Goal: Task Accomplishment & Management: Use online tool/utility

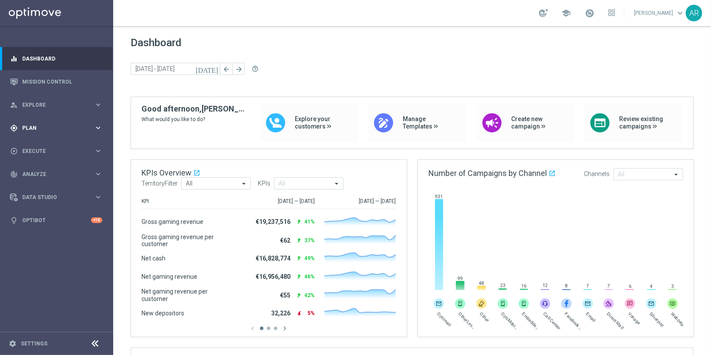
click at [95, 126] on icon "keyboard_arrow_right" at bounding box center [98, 128] width 8 height 8
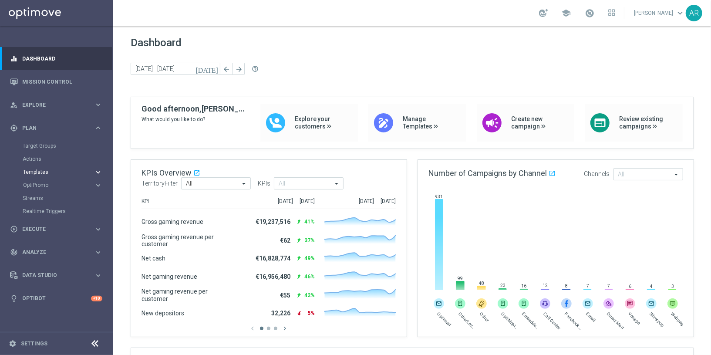
click at [101, 173] on icon "keyboard_arrow_right" at bounding box center [98, 172] width 8 height 8
click at [60, 223] on link "Embedded Messaging" at bounding box center [59, 224] width 64 height 7
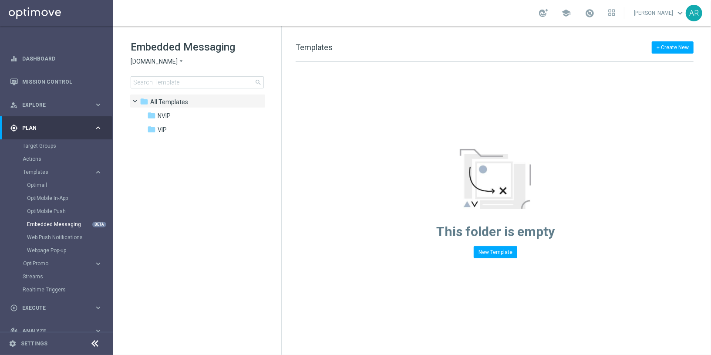
click at [182, 61] on icon "arrow_drop_down" at bounding box center [181, 61] width 7 height 8
click at [167, 93] on div "Lottoland" at bounding box center [163, 92] width 65 height 10
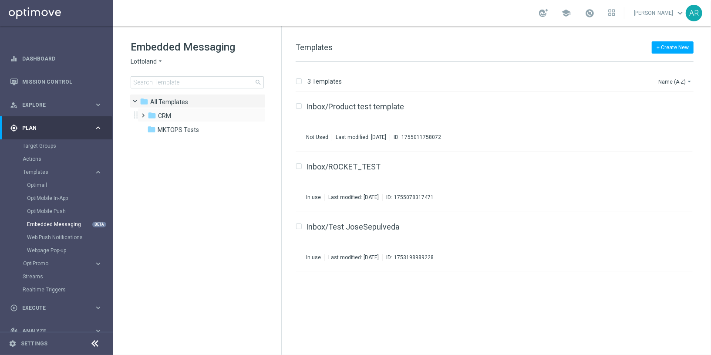
click at [143, 112] on span at bounding box center [142, 111] width 4 height 3
click at [152, 140] on span at bounding box center [151, 139] width 4 height 3
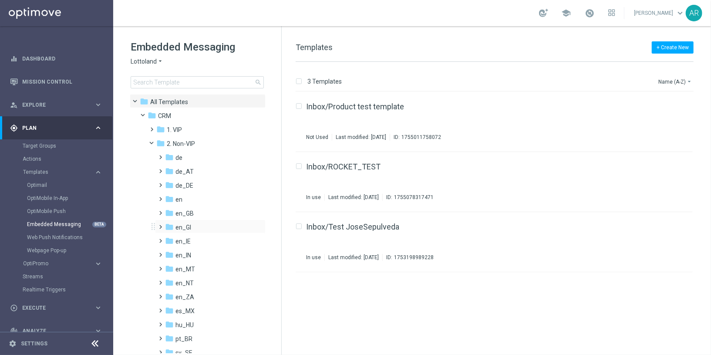
scroll to position [21, 0]
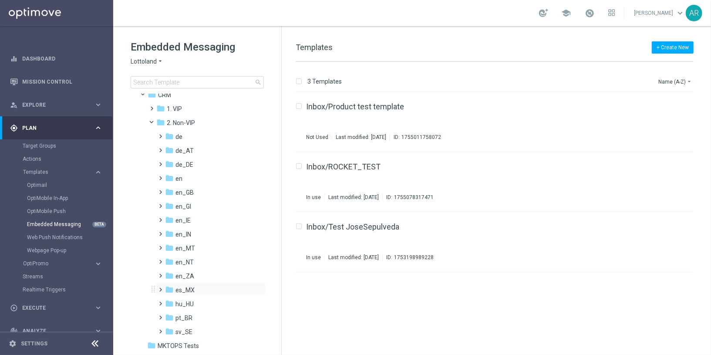
click at [161, 287] on span at bounding box center [159, 285] width 4 height 3
click at [193, 275] on span "AUT es_MX" at bounding box center [200, 276] width 33 height 8
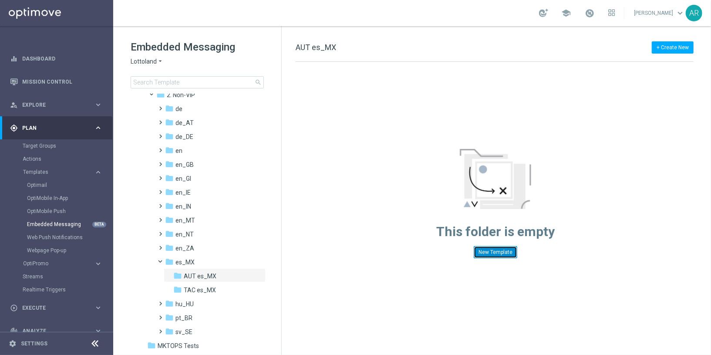
click at [492, 253] on button "New Template" at bounding box center [496, 252] width 44 height 12
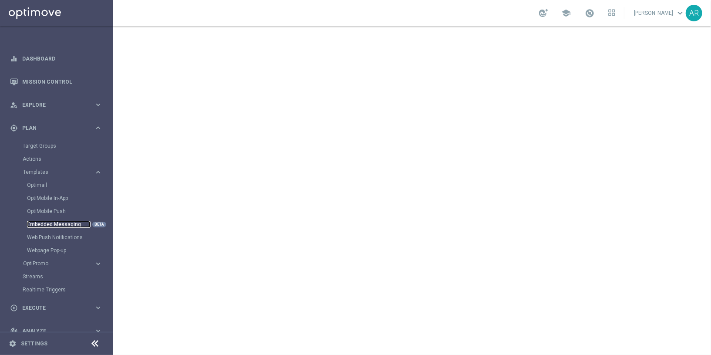
click at [59, 226] on link "Embedded Messaging" at bounding box center [59, 224] width 64 height 7
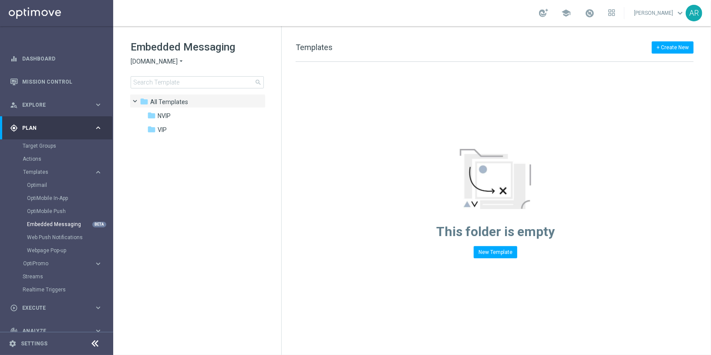
click at [166, 59] on span "[DOMAIN_NAME]" at bounding box center [154, 61] width 47 height 8
click at [0, 0] on span "Lottoland" at bounding box center [0, 0] width 0 height 0
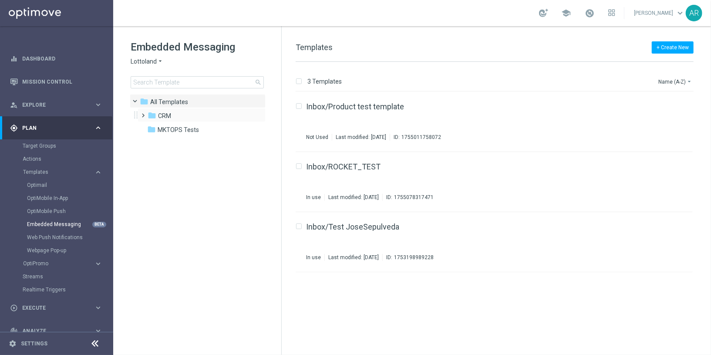
click at [144, 113] on span at bounding box center [142, 111] width 4 height 3
click at [152, 140] on span at bounding box center [151, 139] width 4 height 3
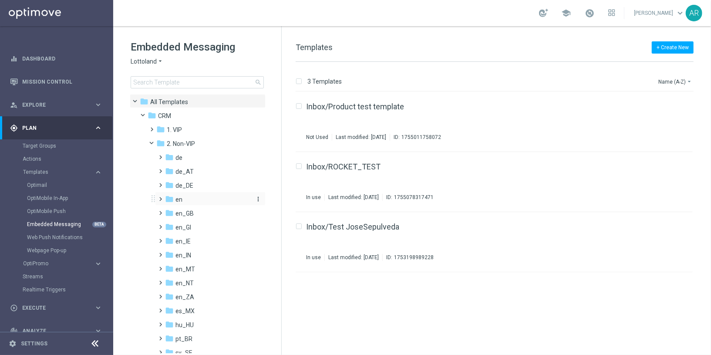
scroll to position [21, 0]
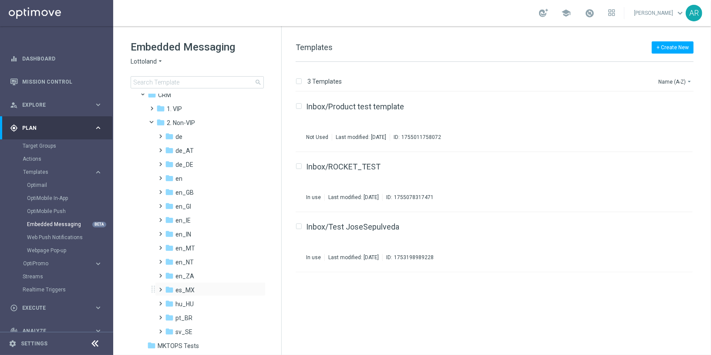
click at [161, 287] on span at bounding box center [159, 285] width 4 height 3
click at [199, 302] on span "AUT es_MX" at bounding box center [200, 304] width 33 height 8
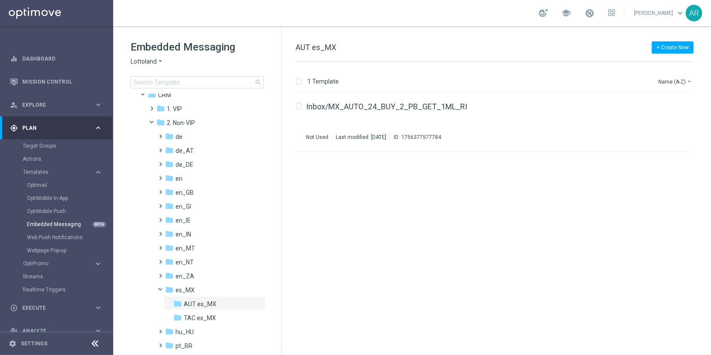
click at [402, 215] on div "insert_drive_file Inbox/MX_AUTO_24_BUY_2_PB_GET_1ML_RI Not Used Last modified: …" at bounding box center [498, 223] width 423 height 263
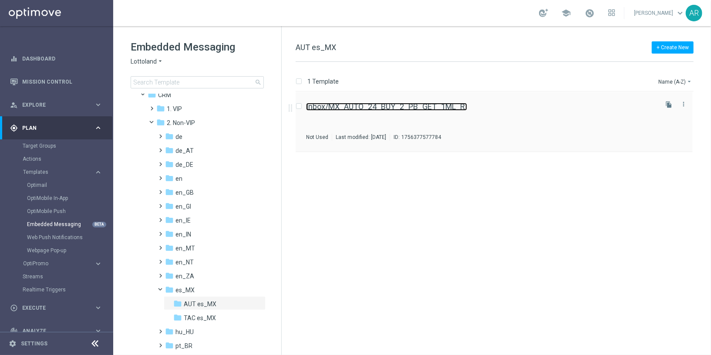
click at [436, 104] on link "Inbox/MX_AUTO_24_BUY_2_PB_GET_1ML_RI" at bounding box center [386, 107] width 161 height 8
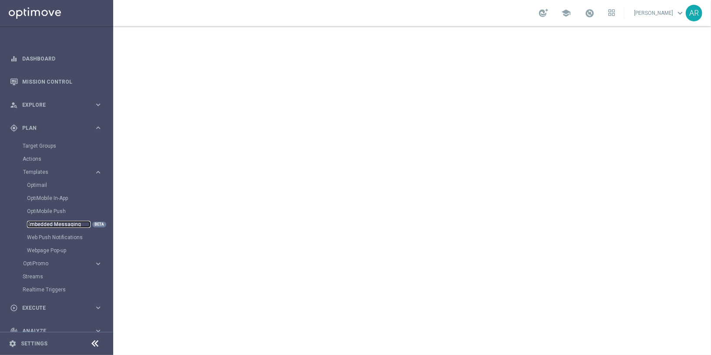
click at [55, 225] on link "Embedded Messaging" at bounding box center [59, 224] width 64 height 7
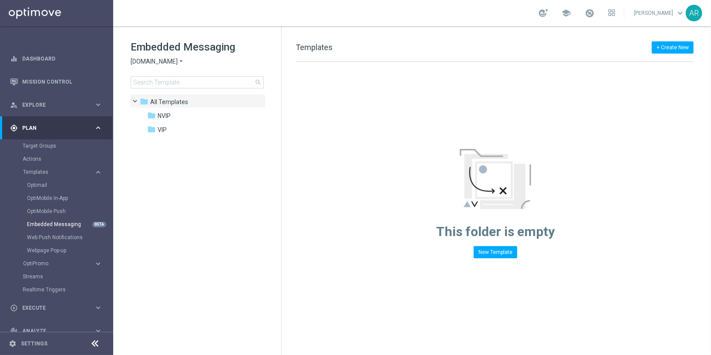
click at [166, 61] on span "[DOMAIN_NAME]" at bounding box center [154, 61] width 47 height 8
click at [161, 95] on div "Lottoland" at bounding box center [163, 92] width 65 height 10
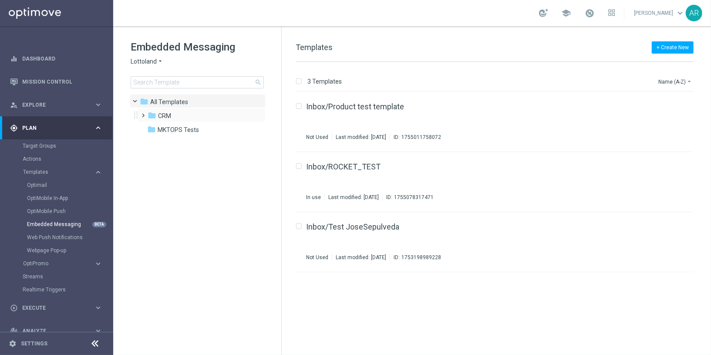
click at [143, 113] on span at bounding box center [142, 111] width 4 height 3
click at [152, 141] on span at bounding box center [151, 139] width 4 height 3
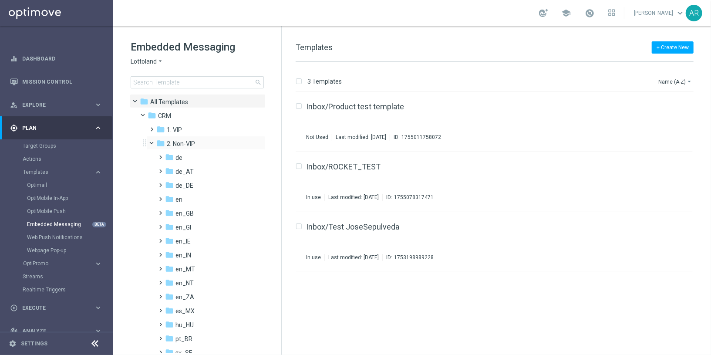
scroll to position [21, 0]
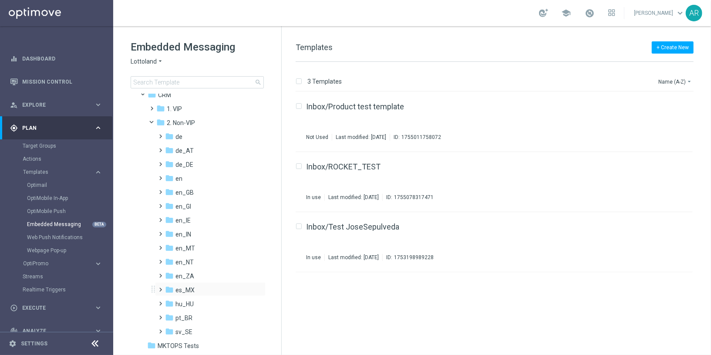
click at [160, 287] on span at bounding box center [159, 285] width 4 height 3
click at [208, 273] on span "AUT es_MX" at bounding box center [200, 276] width 33 height 8
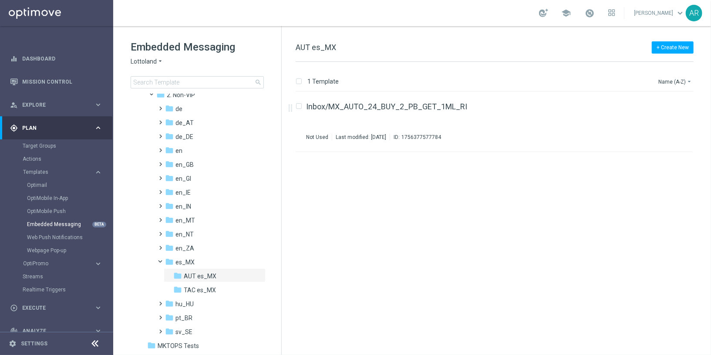
click at [489, 196] on div "insert_drive_file Inbox/MX_AUTO_24_BUY_2_PB_GET_1ML_RI Not Used Last modified: …" at bounding box center [498, 223] width 423 height 263
click at [659, 48] on button "+ Create New" at bounding box center [673, 47] width 42 height 12
click at [649, 61] on span "New Template" at bounding box center [648, 63] width 35 height 6
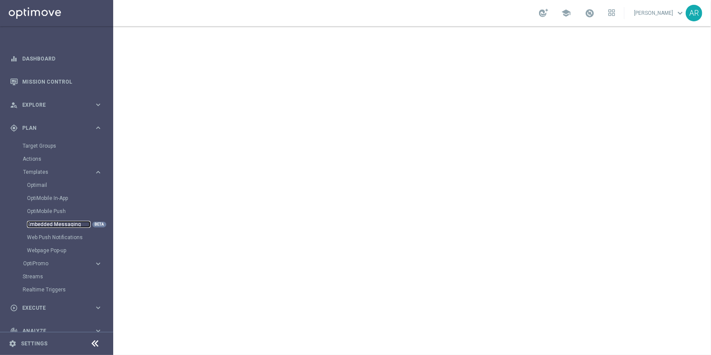
click at [57, 225] on link "Embedded Messaging" at bounding box center [59, 224] width 64 height 7
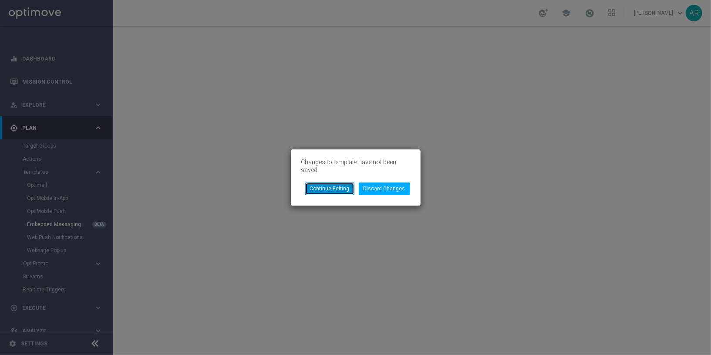
click at [337, 186] on button "Continue Editing" at bounding box center [329, 189] width 49 height 12
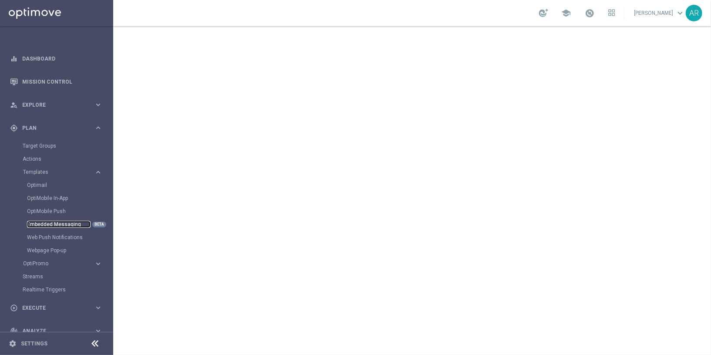
click at [47, 223] on link "Embedded Messaging" at bounding box center [59, 224] width 64 height 7
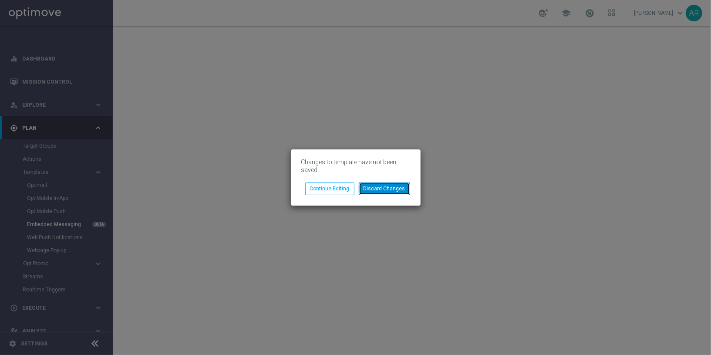
click at [387, 187] on button "Discard Changes" at bounding box center [384, 189] width 51 height 12
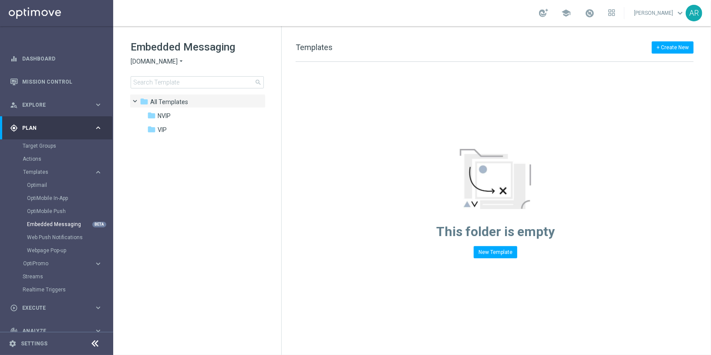
click at [181, 61] on icon "arrow_drop_down" at bounding box center [181, 61] width 7 height 8
click at [163, 91] on div "Lottoland" at bounding box center [163, 92] width 65 height 10
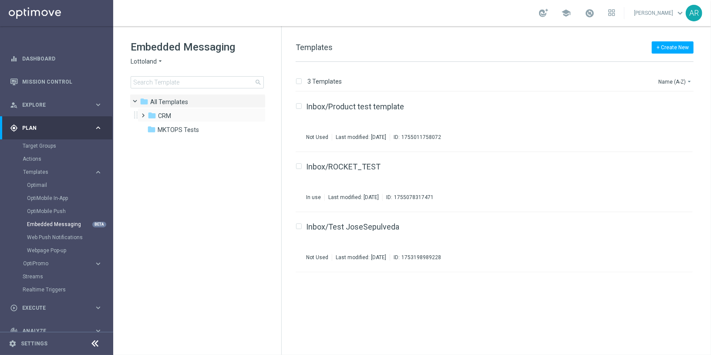
click at [144, 112] on span at bounding box center [142, 111] width 4 height 3
click at [152, 141] on span at bounding box center [151, 139] width 4 height 3
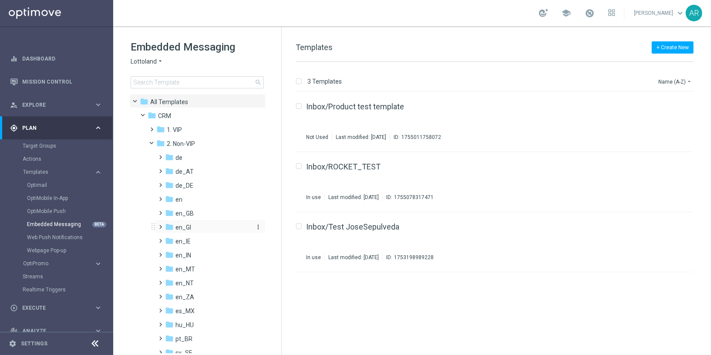
scroll to position [21, 0]
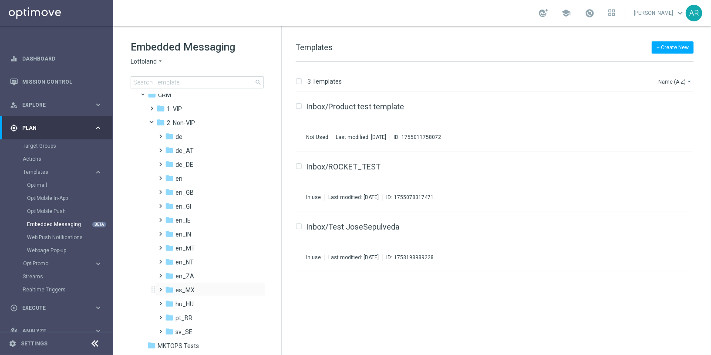
click at [161, 287] on span at bounding box center [159, 285] width 4 height 3
click at [207, 301] on span "AUT es_MX" at bounding box center [200, 304] width 33 height 8
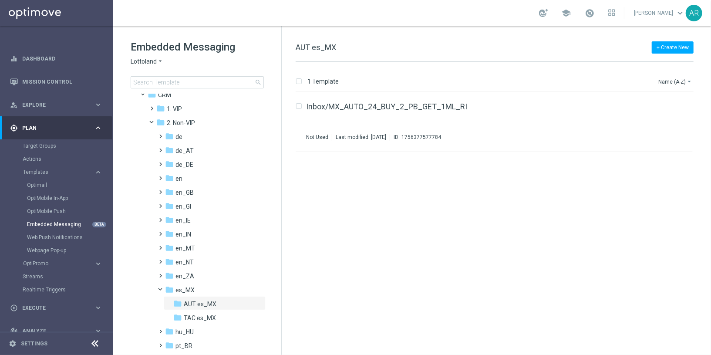
click at [529, 220] on div "insert_drive_file Inbox/MX_AUTO_24_BUY_2_PB_GET_1ML_RI Not Used Last modified: …" at bounding box center [498, 223] width 423 height 263
click at [669, 44] on button "+ Create New" at bounding box center [673, 47] width 42 height 12
click at [652, 63] on span "New Template" at bounding box center [648, 63] width 35 height 6
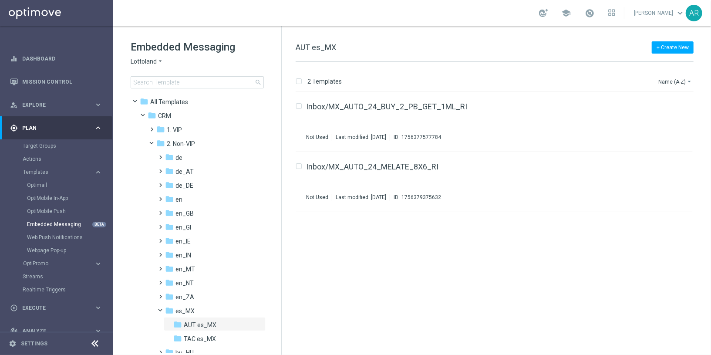
click at [392, 266] on div "insert_drive_file Inbox/MX_AUTO_24_BUY_2_PB_GET_1ML_RI Not Used Last modified: …" at bounding box center [498, 223] width 423 height 263
click at [680, 45] on button "+ Create New" at bounding box center [673, 47] width 42 height 12
click at [660, 57] on div "New Template" at bounding box center [659, 63] width 70 height 12
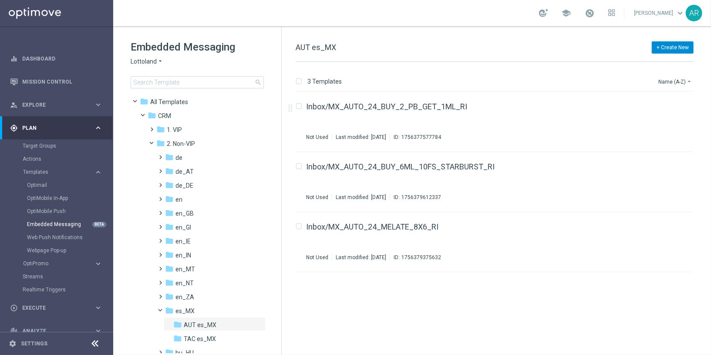
click at [672, 47] on button "+ Create New" at bounding box center [673, 47] width 42 height 12
click at [647, 62] on span "New Template" at bounding box center [648, 63] width 35 height 6
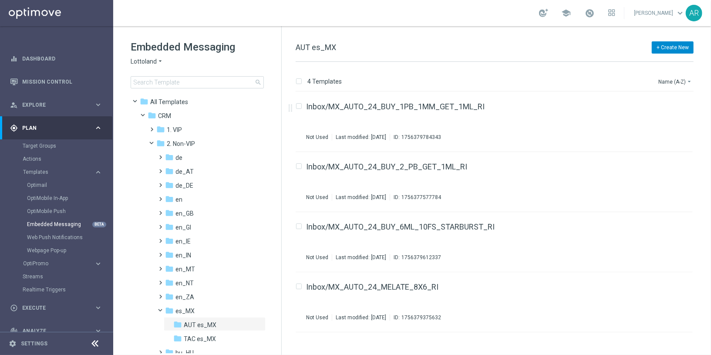
click at [669, 45] on button "+ Create New" at bounding box center [673, 47] width 42 height 12
click at [652, 62] on span "New Template" at bounding box center [648, 63] width 35 height 6
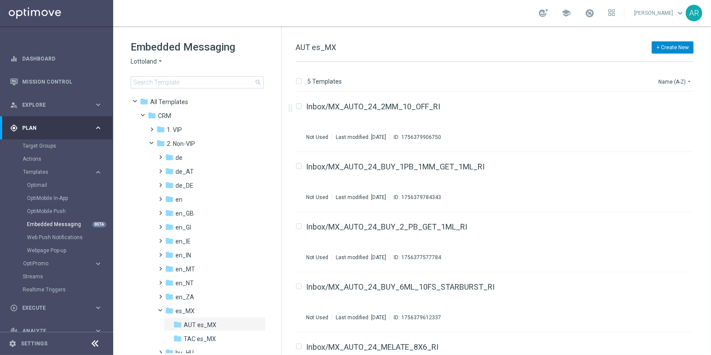
click at [675, 51] on button "+ Create New" at bounding box center [673, 47] width 42 height 12
click at [651, 63] on span "New Template" at bounding box center [648, 63] width 35 height 6
click at [674, 46] on button "+ Create New" at bounding box center [673, 47] width 42 height 12
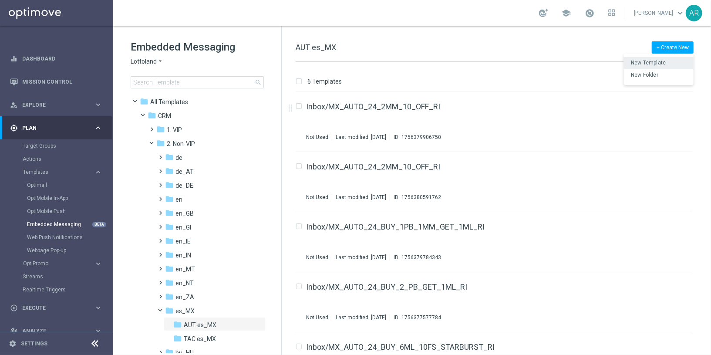
click at [649, 62] on span "New Template" at bounding box center [648, 63] width 35 height 6
click at [662, 47] on button "+ Create New" at bounding box center [673, 47] width 42 height 12
click at [644, 64] on span "New Template" at bounding box center [648, 63] width 35 height 6
click at [666, 47] on button "+ Create New" at bounding box center [673, 47] width 42 height 12
click at [647, 62] on span "New Template" at bounding box center [648, 63] width 35 height 6
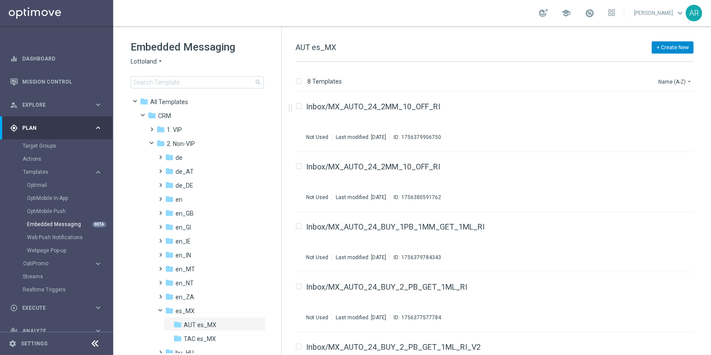
click at [673, 44] on button "+ Create New" at bounding box center [673, 47] width 42 height 12
click at [655, 62] on span "New Template" at bounding box center [648, 63] width 35 height 6
click at [664, 47] on button "+ Create New" at bounding box center [673, 47] width 42 height 12
click at [649, 63] on span "New Template" at bounding box center [648, 63] width 35 height 6
